Goal: Task Accomplishment & Management: Manage account settings

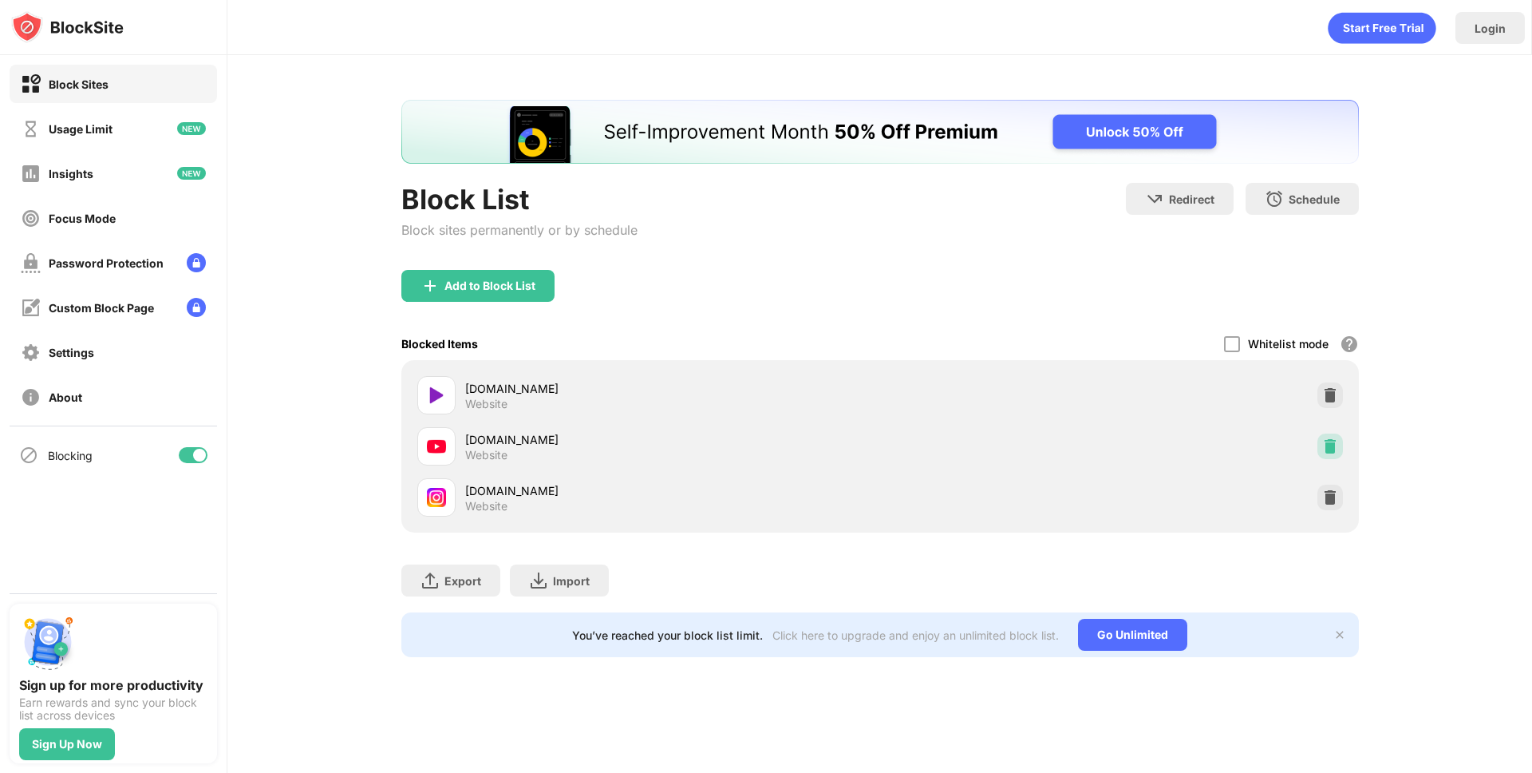
drag, startPoint x: 1323, startPoint y: 441, endPoint x: 1263, endPoint y: 393, distance: 77.3
click at [1256, 397] on div "9animetv.to Website youtube.com Website instagram.com Website" at bounding box center [880, 446] width 939 height 153
click at [1327, 390] on img at bounding box center [1331, 395] width 16 height 16
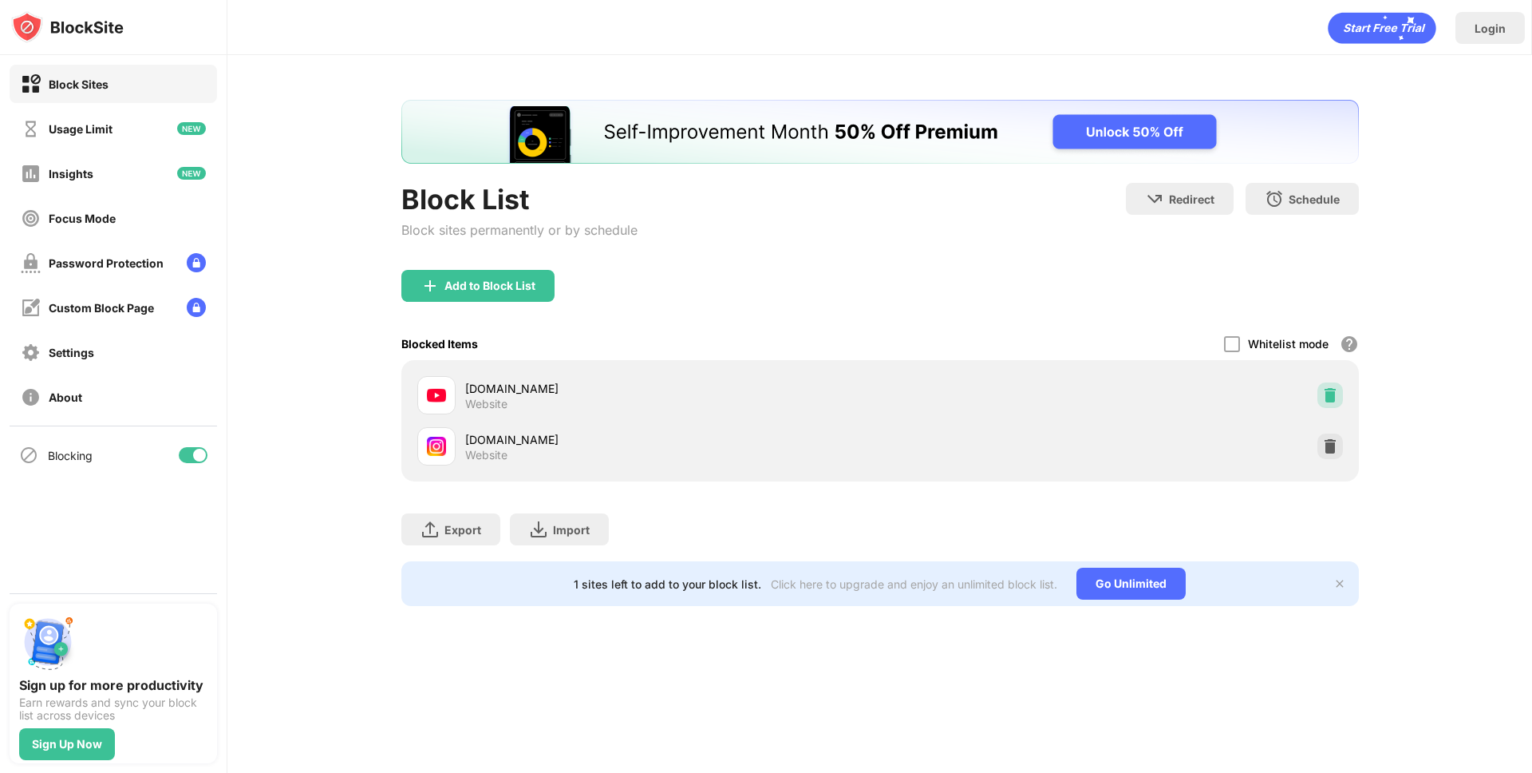
click at [1330, 399] on img at bounding box center [1331, 395] width 16 height 16
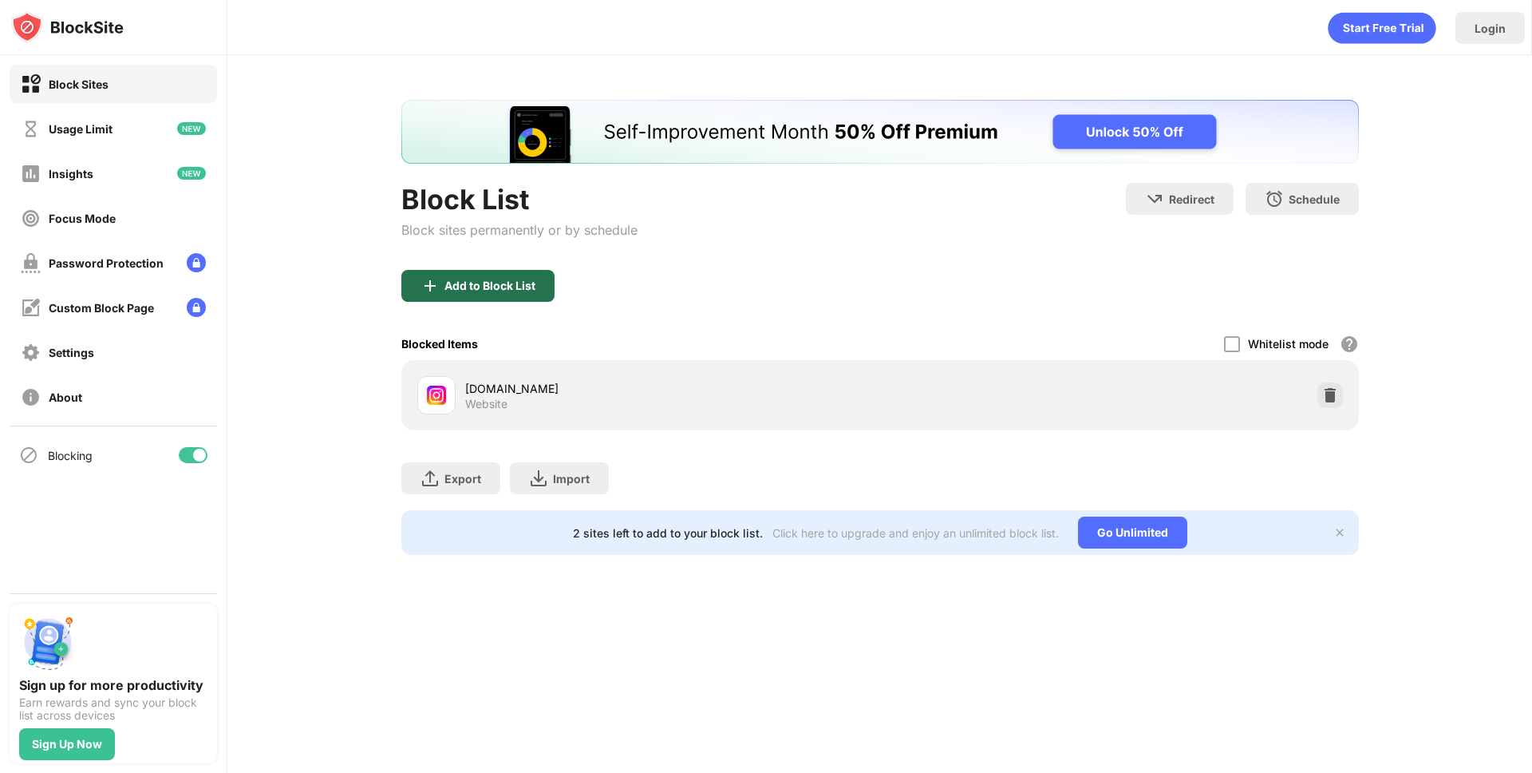
click at [475, 292] on div "Add to Block List" at bounding box center [477, 286] width 153 height 32
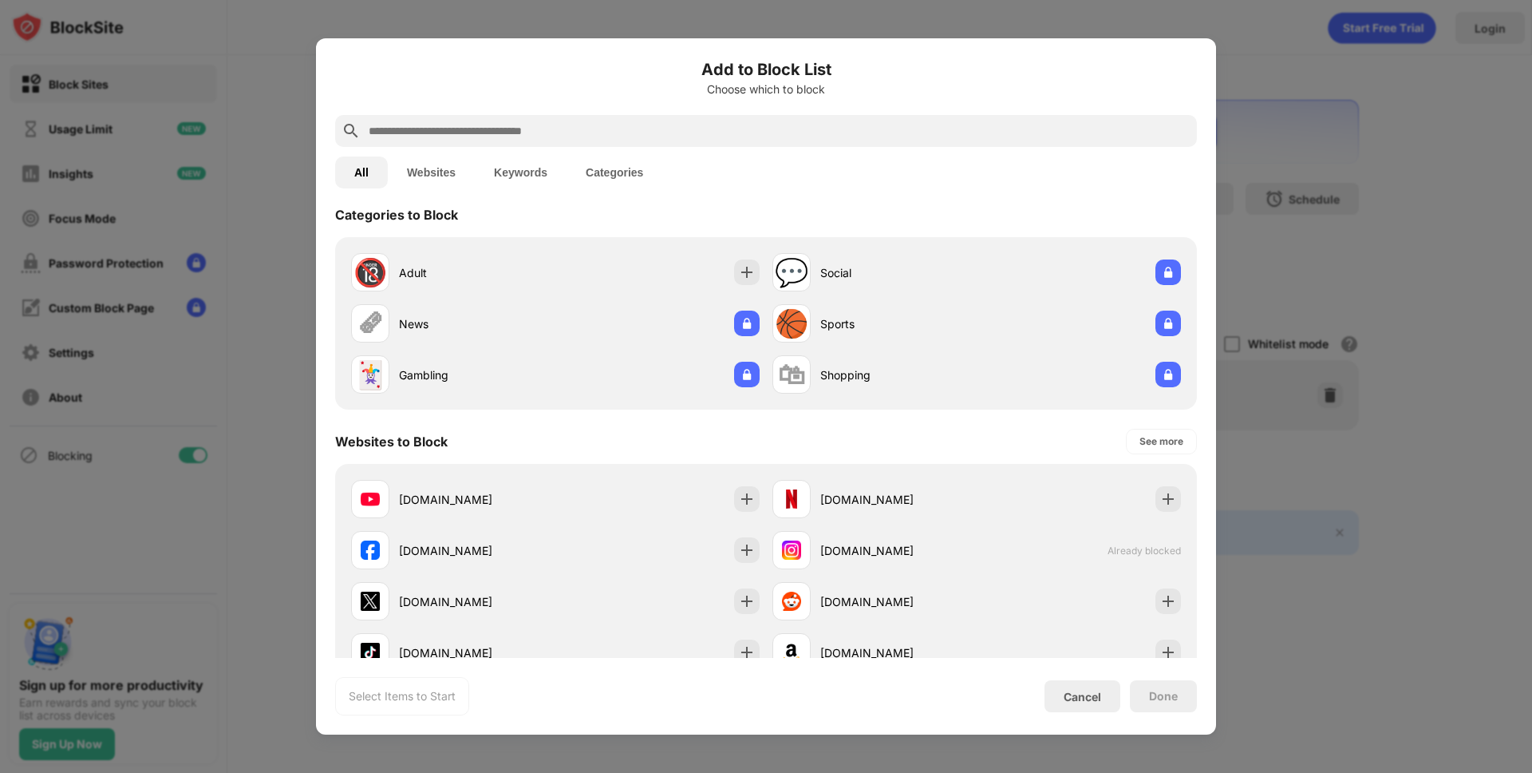
scroll to position [21, 0]
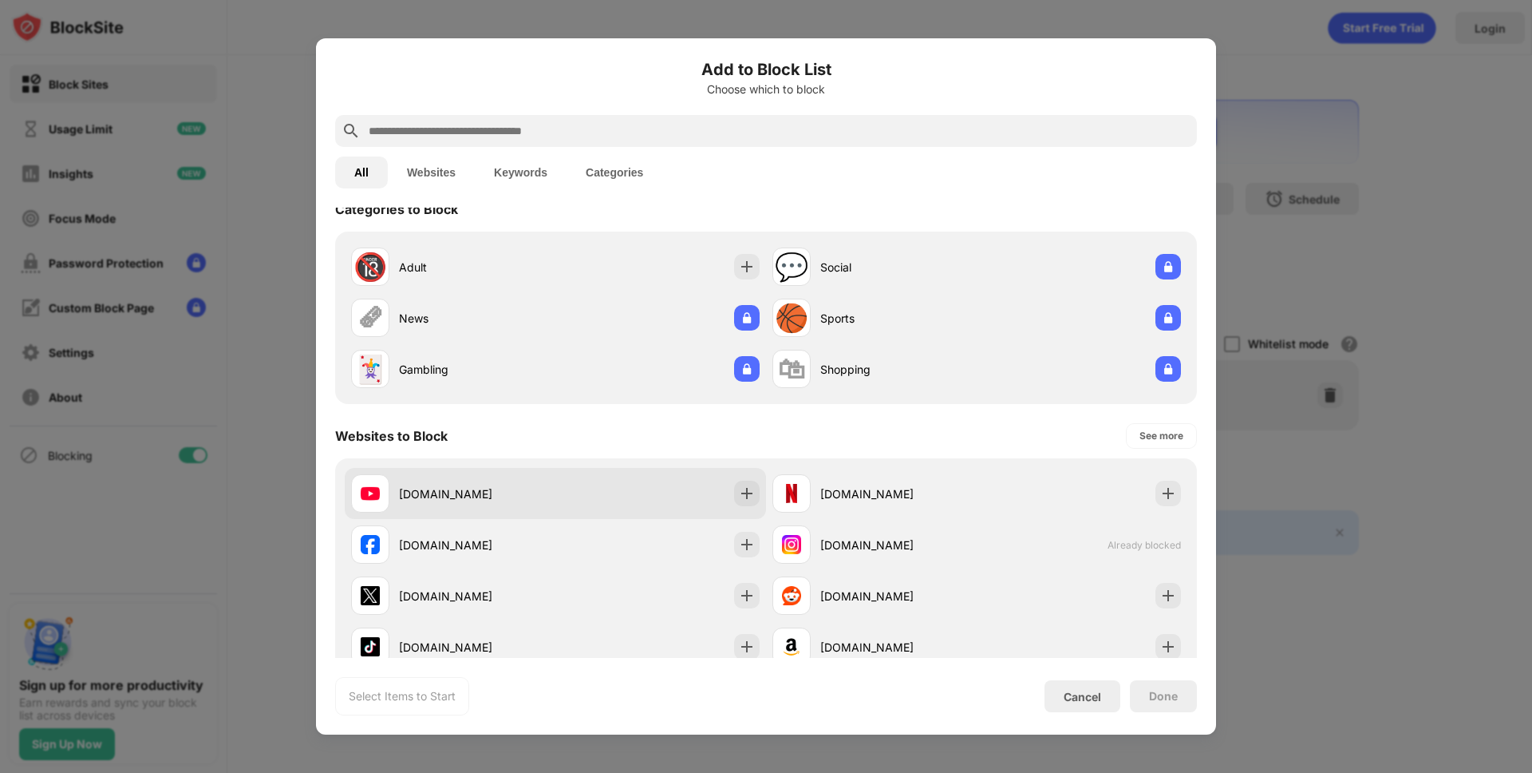
click at [613, 477] on div "youtube.com" at bounding box center [555, 493] width 421 height 51
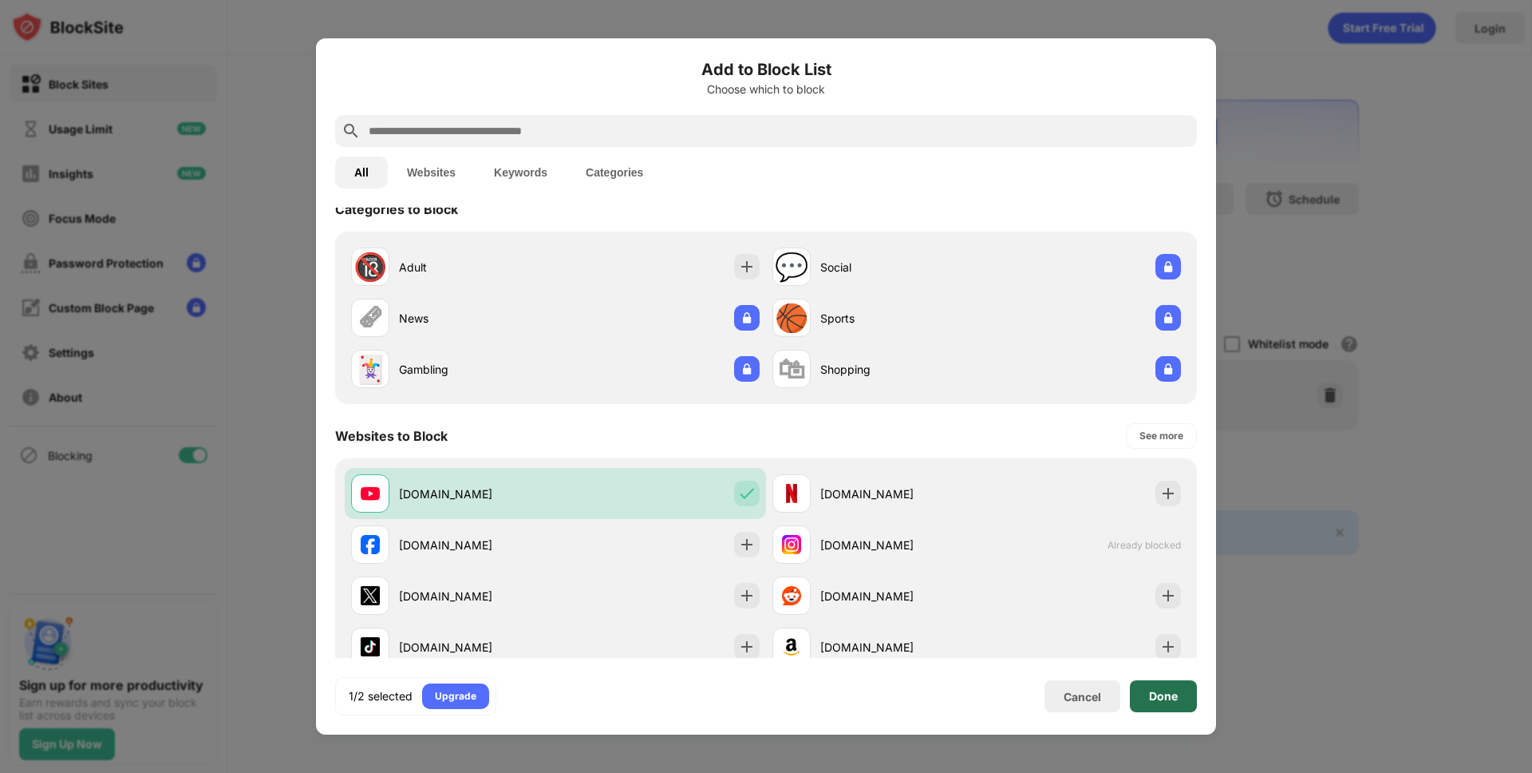
click at [1177, 686] on div "Done" at bounding box center [1163, 696] width 67 height 32
